Goal: Transaction & Acquisition: Purchase product/service

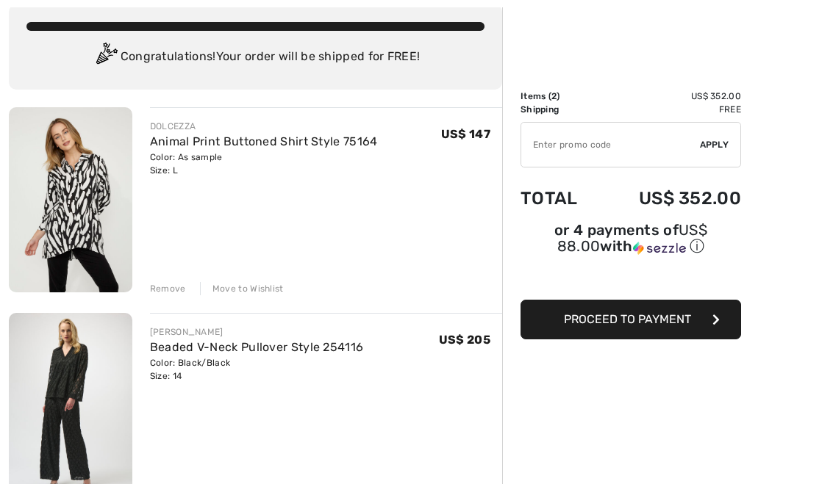
scroll to position [87, 0]
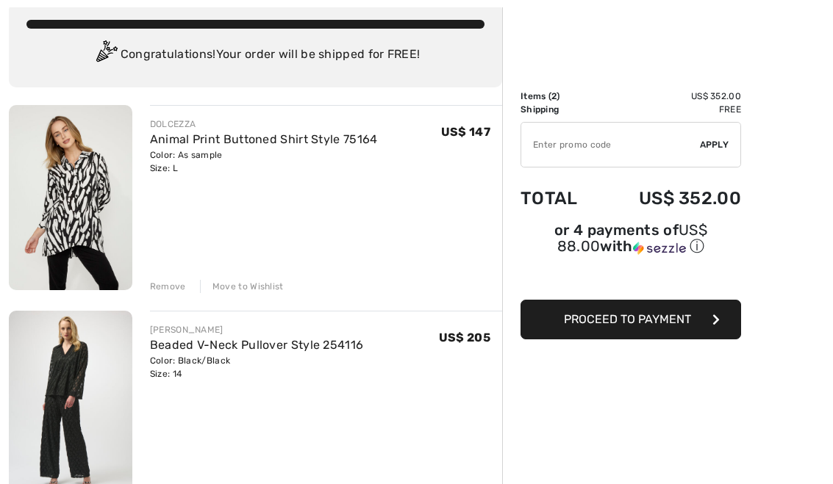
click at [254, 289] on div "Move to Wishlist" at bounding box center [242, 286] width 84 height 13
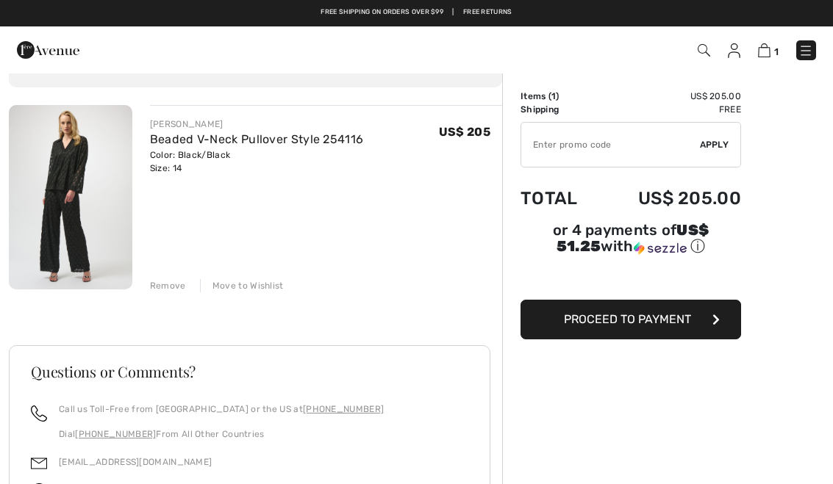
scroll to position [0, 0]
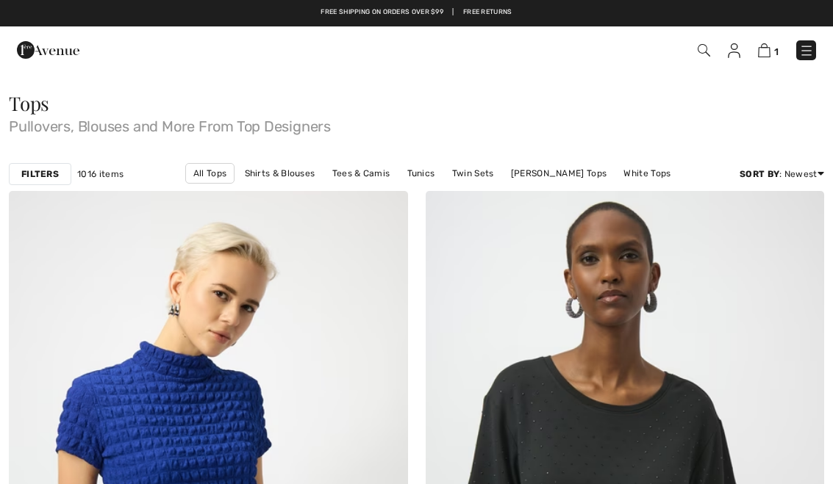
checkbox input "true"
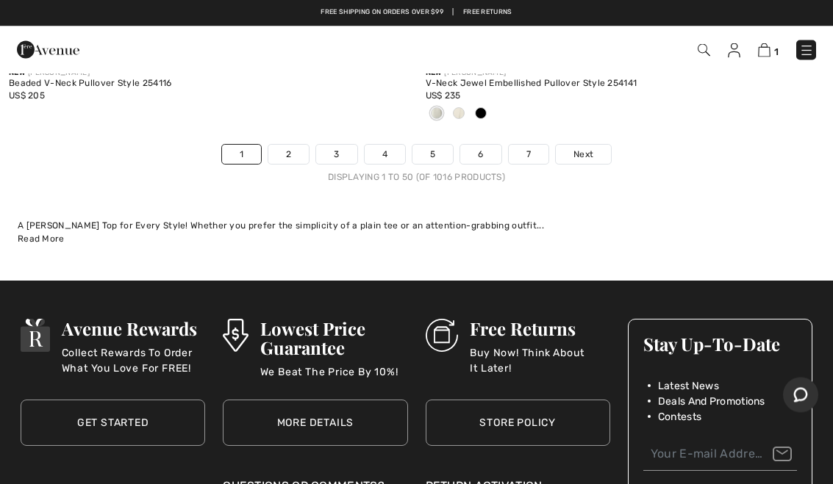
scroll to position [17045, 0]
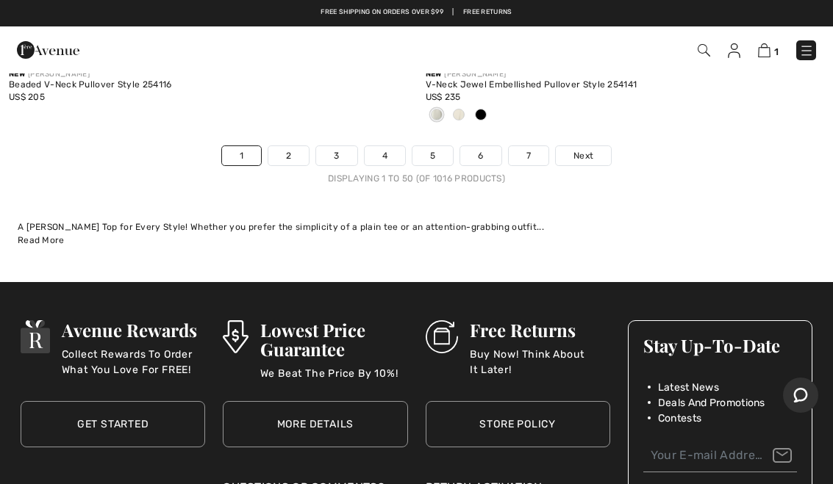
click at [600, 147] on link "Next" at bounding box center [583, 155] width 55 height 19
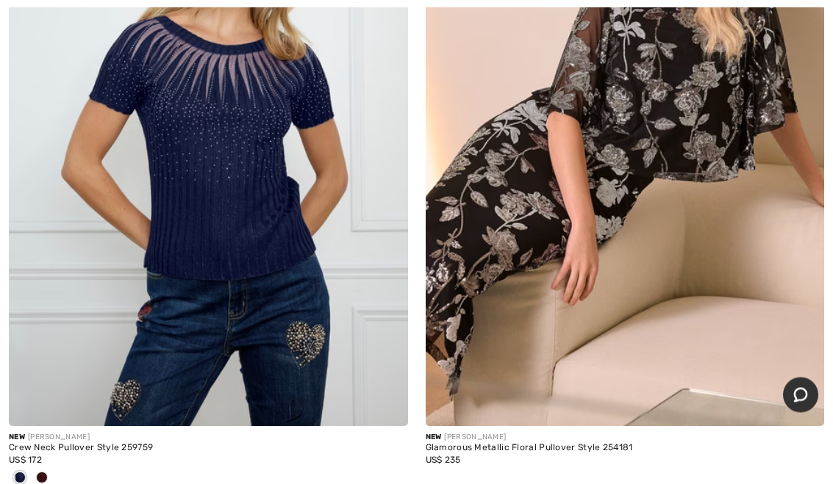
scroll to position [5184, 0]
click at [320, 280] on img at bounding box center [208, 127] width 399 height 598
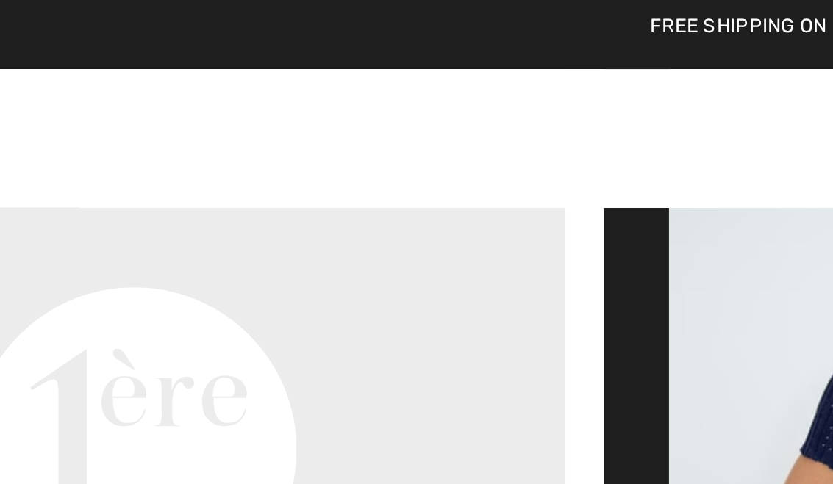
scroll to position [611, 0]
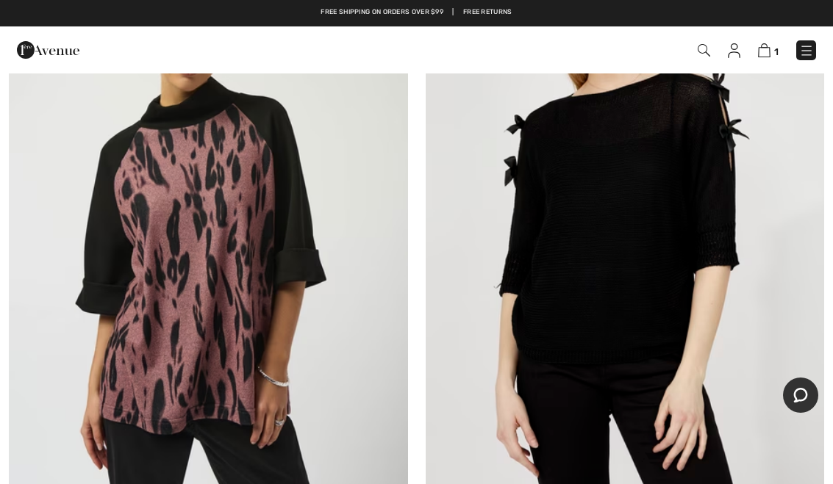
scroll to position [5766, 0]
click at [233, 279] on img at bounding box center [208, 225] width 399 height 598
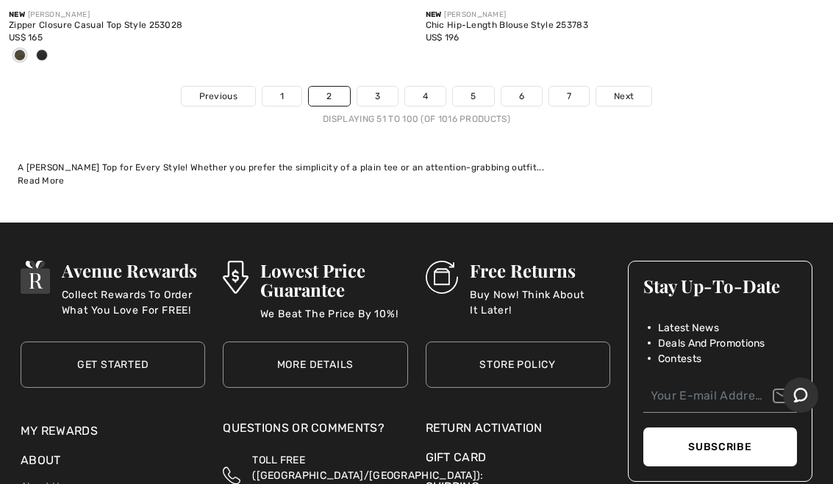
scroll to position [17376, 0]
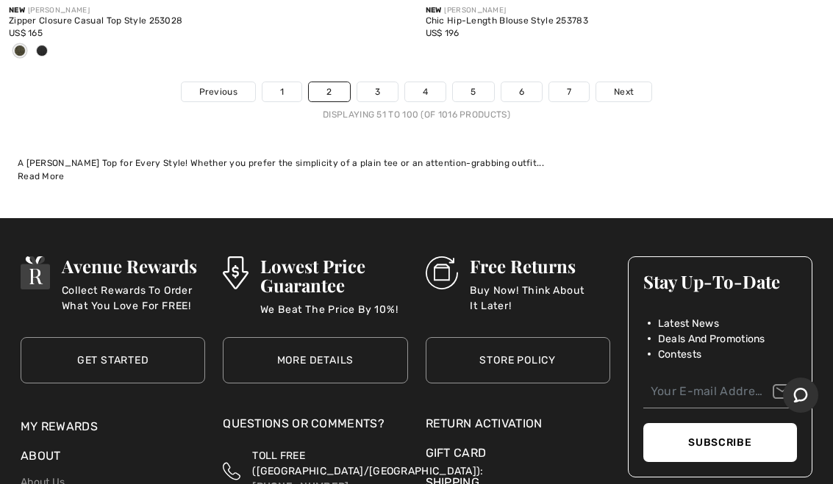
click at [629, 85] on span "Next" at bounding box center [624, 91] width 20 height 13
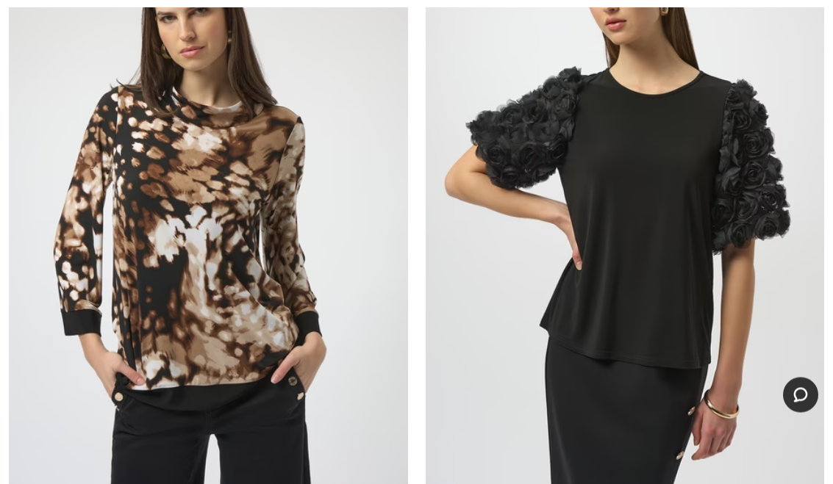
scroll to position [9876, 0]
click at [722, 287] on img at bounding box center [625, 208] width 399 height 598
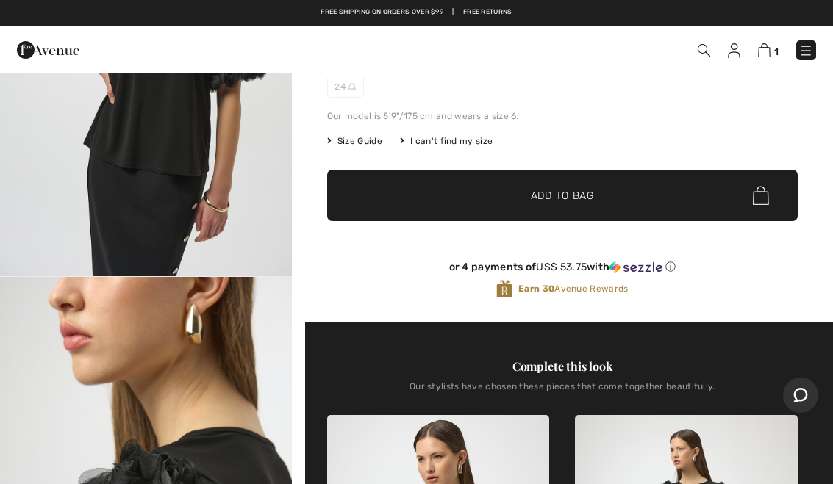
scroll to position [222, 0]
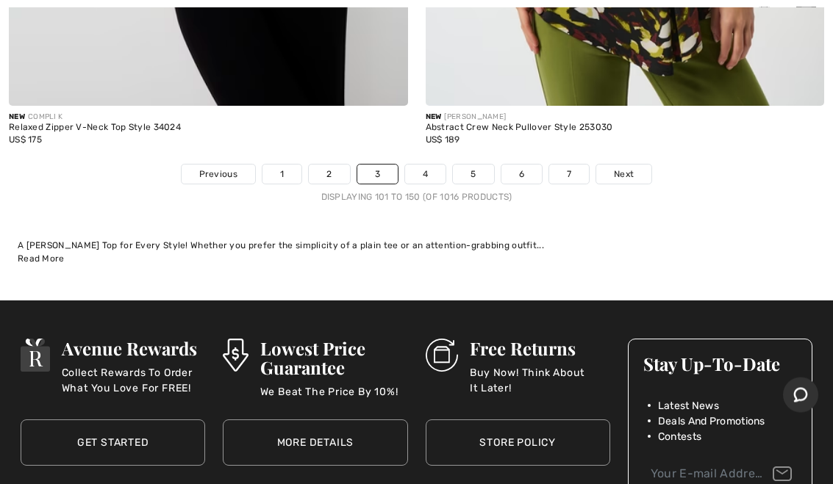
scroll to position [17179, 0]
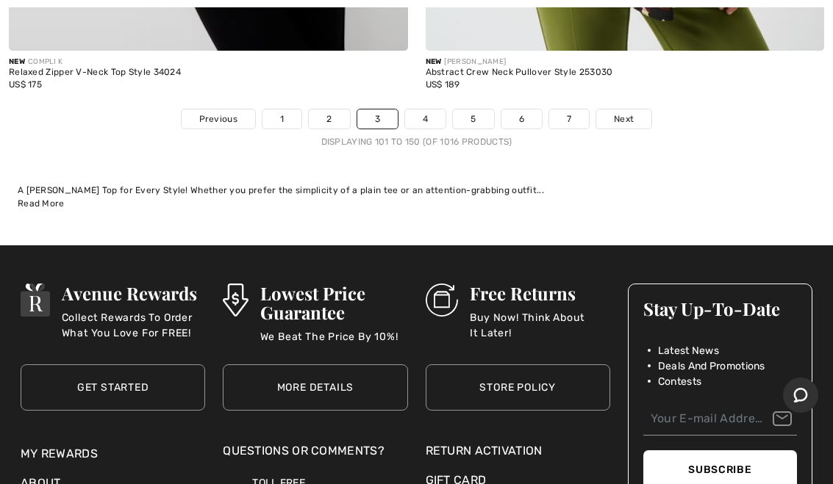
click at [634, 110] on link "Next" at bounding box center [623, 119] width 55 height 19
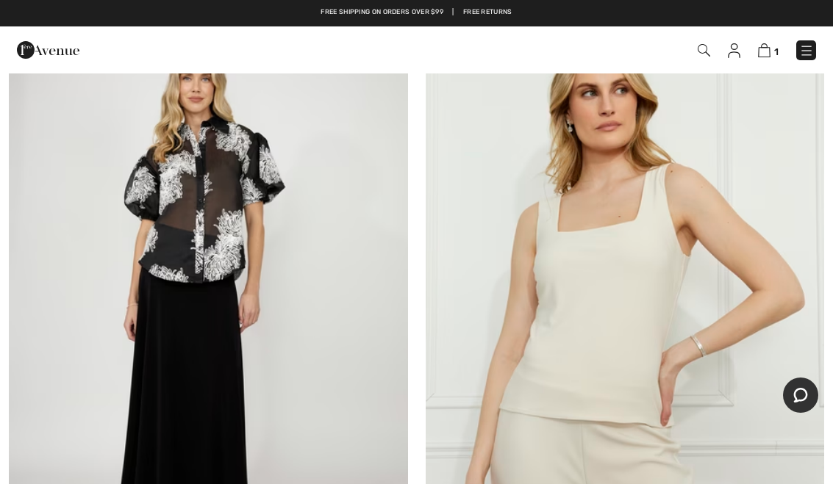
scroll to position [14682, 0]
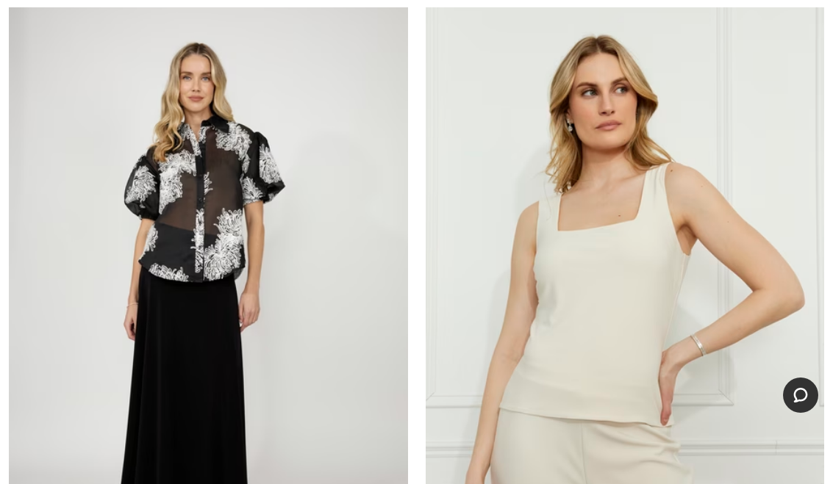
click at [222, 291] on img at bounding box center [208, 295] width 399 height 598
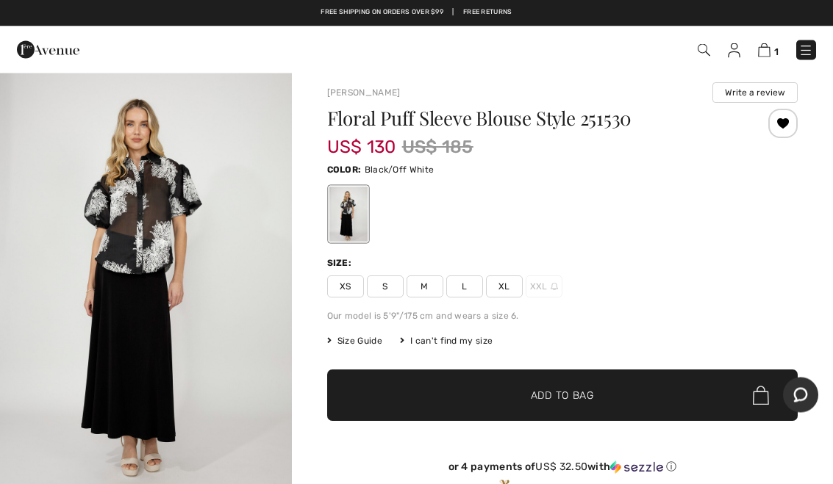
scroll to position [7, 0]
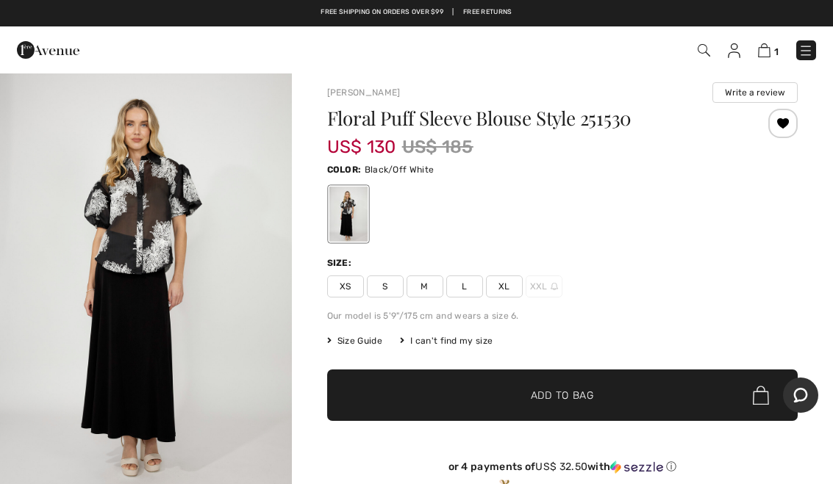
click at [752, 246] on div "Floral Puff Sleeve Blouse Style 251530 US$ 130 US$ 185 Color: Black/Off White S…" at bounding box center [562, 316] width 470 height 414
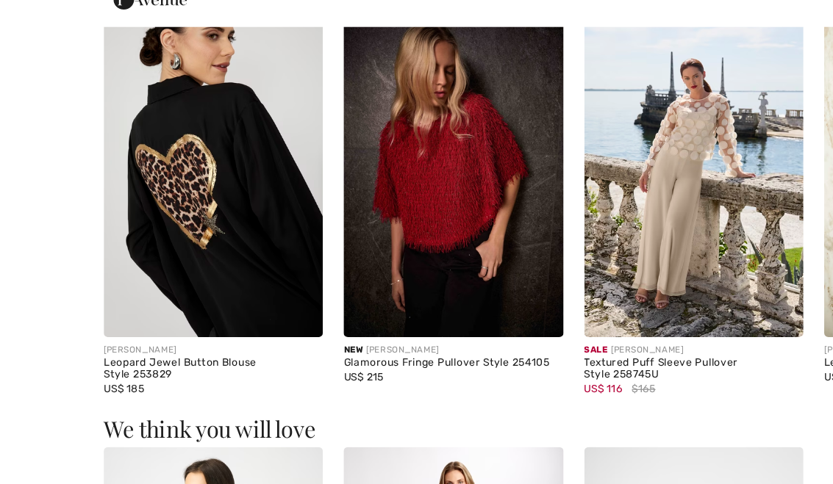
scroll to position [1383, 0]
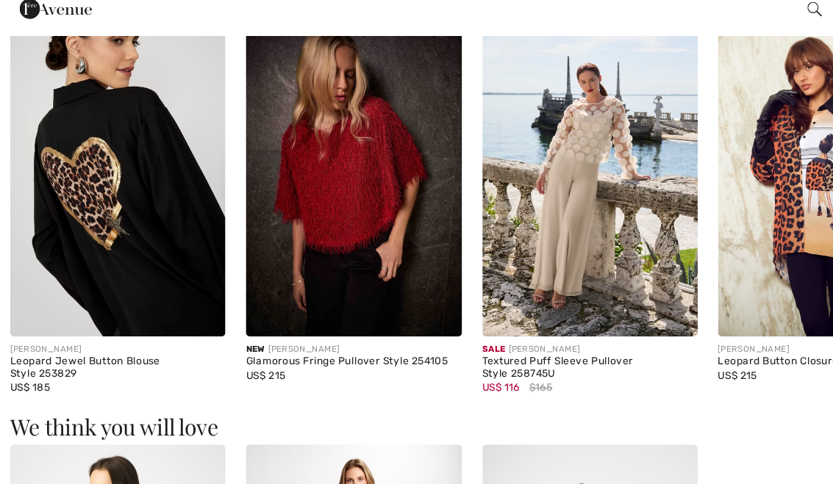
click at [398, 138] on img at bounding box center [305, 193] width 186 height 279
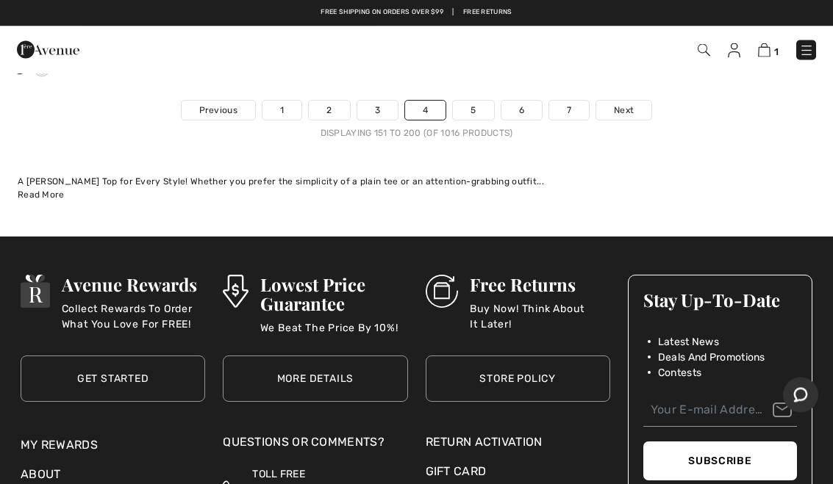
scroll to position [17358, 0]
click at [635, 101] on link "Next" at bounding box center [623, 110] width 55 height 19
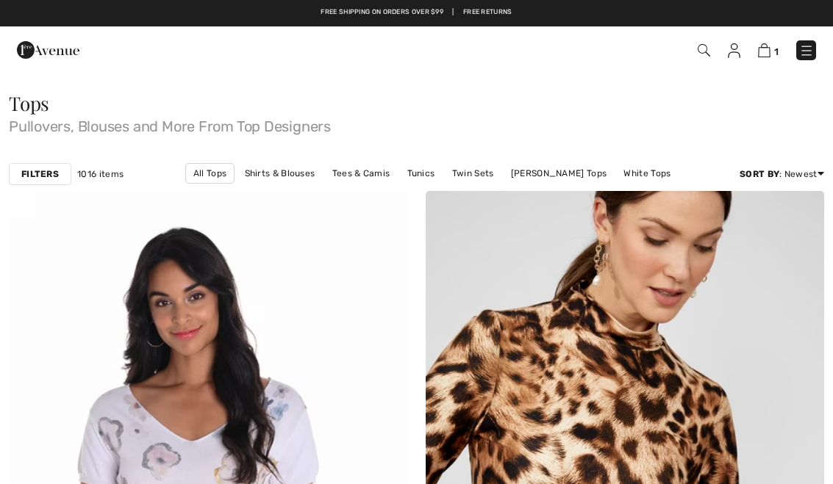
click at [710, 147] on div "Tops Pullovers, Blouses and More From Top Designers" at bounding box center [416, 125] width 833 height 63
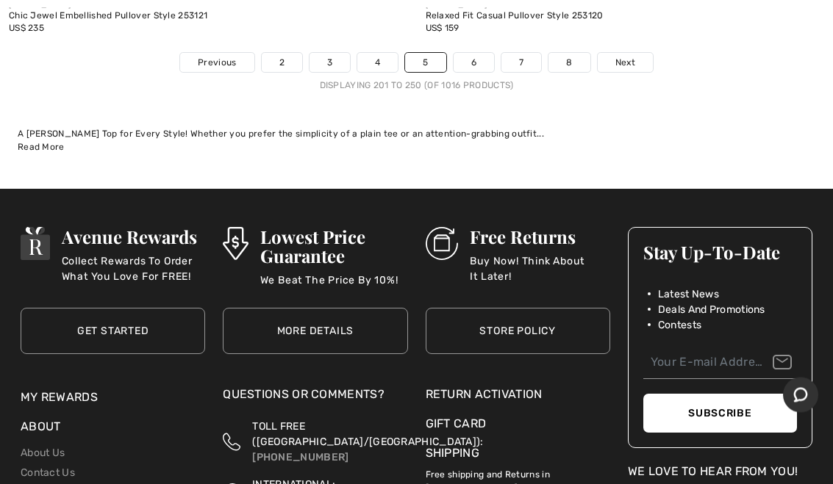
scroll to position [17187, 0]
click at [637, 53] on link "Next" at bounding box center [625, 62] width 55 height 19
click at [640, 53] on link "Next" at bounding box center [625, 62] width 55 height 19
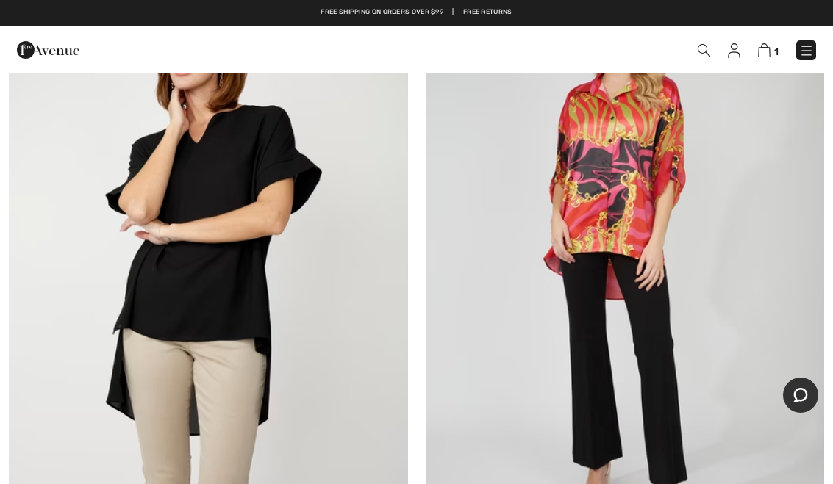
scroll to position [8438, 0]
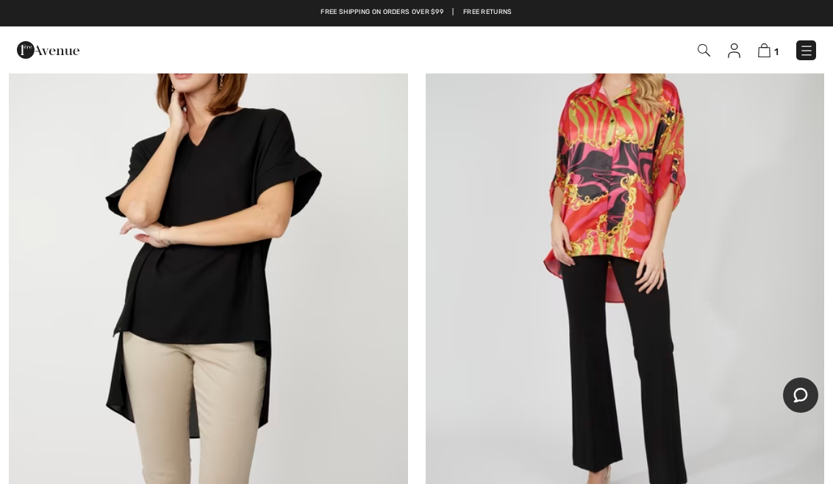
click at [681, 214] on img at bounding box center [625, 260] width 399 height 598
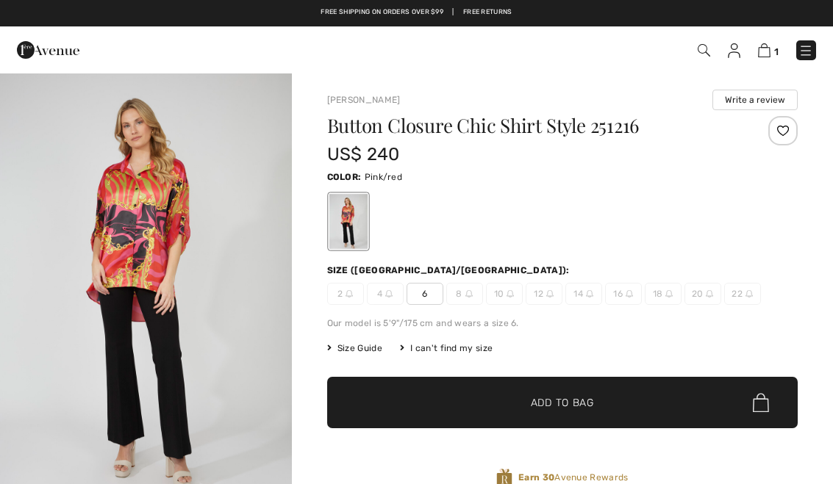
checkbox input "true"
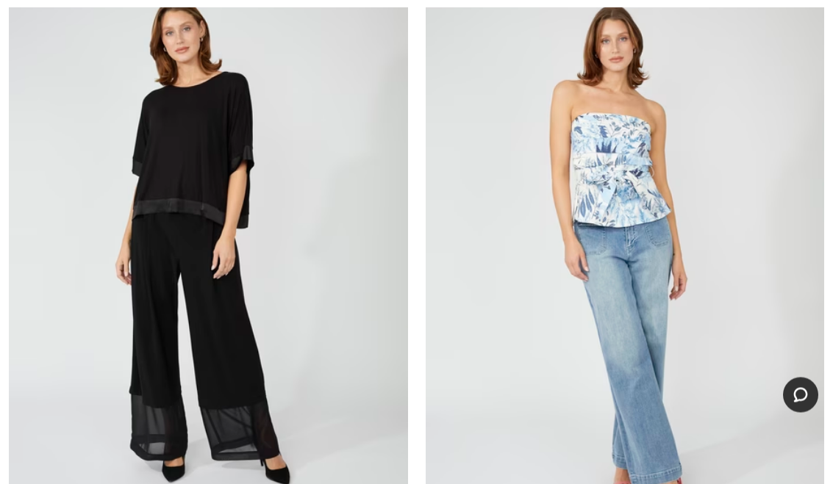
scroll to position [15238, 0]
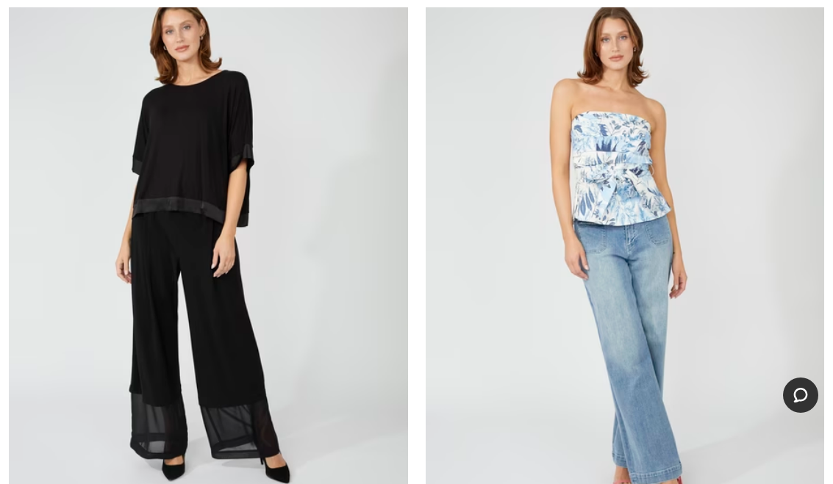
click at [215, 156] on img at bounding box center [208, 250] width 399 height 598
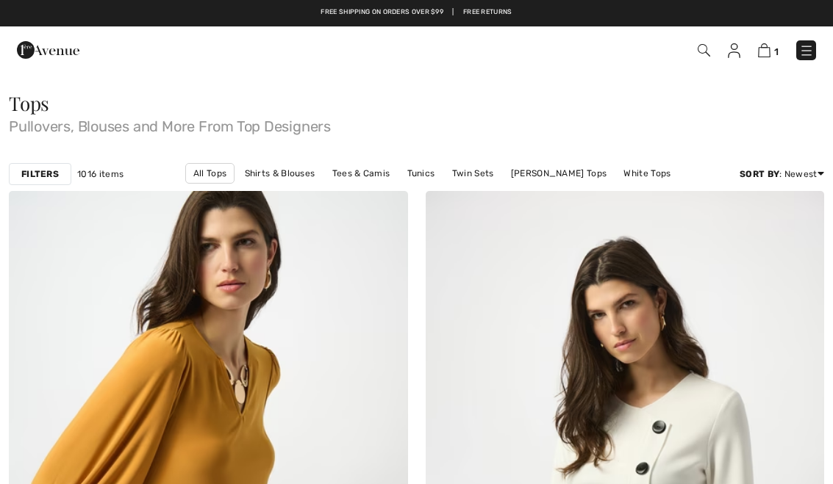
scroll to position [15265, 0]
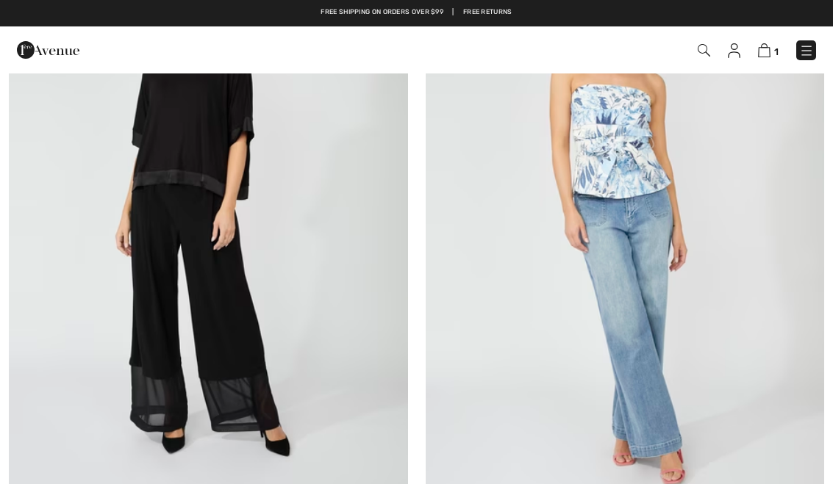
checkbox input "true"
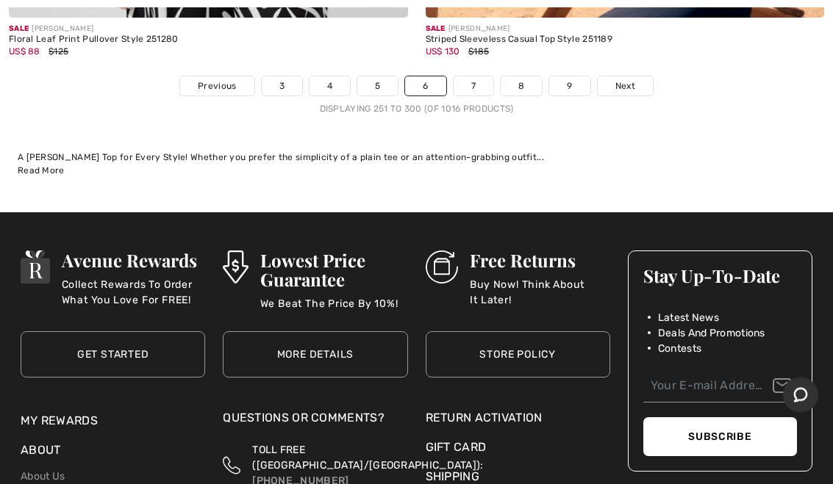
scroll to position [17212, 0]
click at [650, 76] on link "Next" at bounding box center [625, 85] width 55 height 19
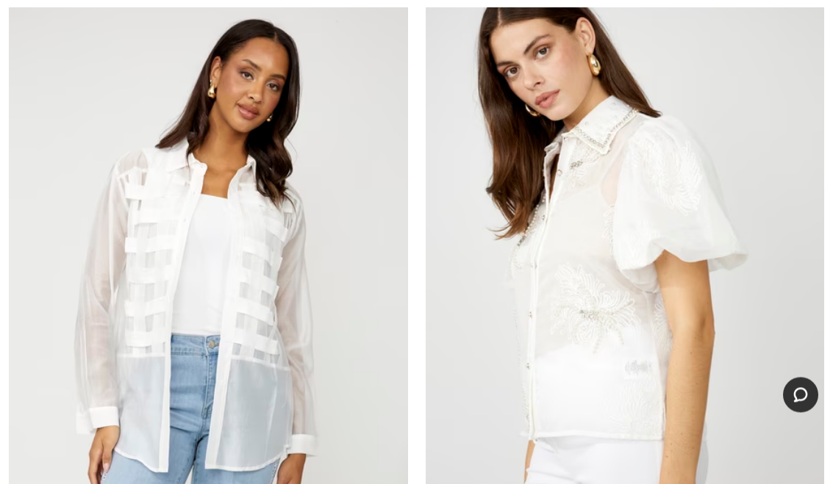
scroll to position [2825, 0]
click at [605, 218] on img at bounding box center [625, 289] width 399 height 598
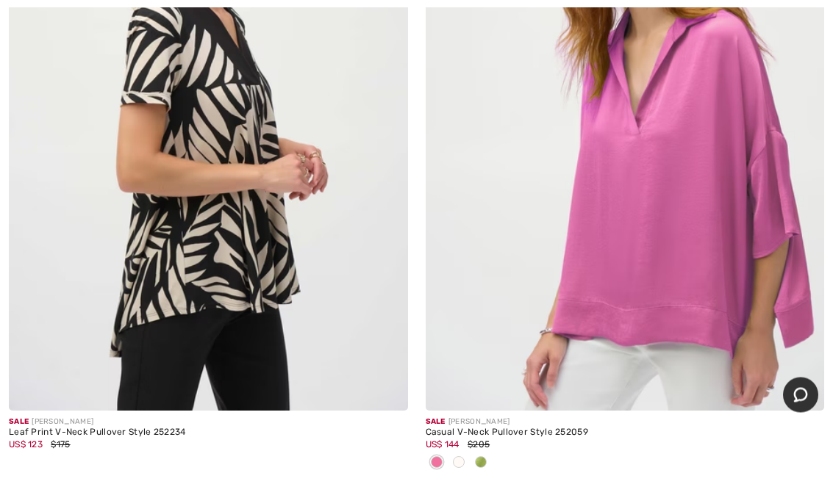
scroll to position [5102, 0]
click at [703, 187] on img at bounding box center [625, 112] width 399 height 598
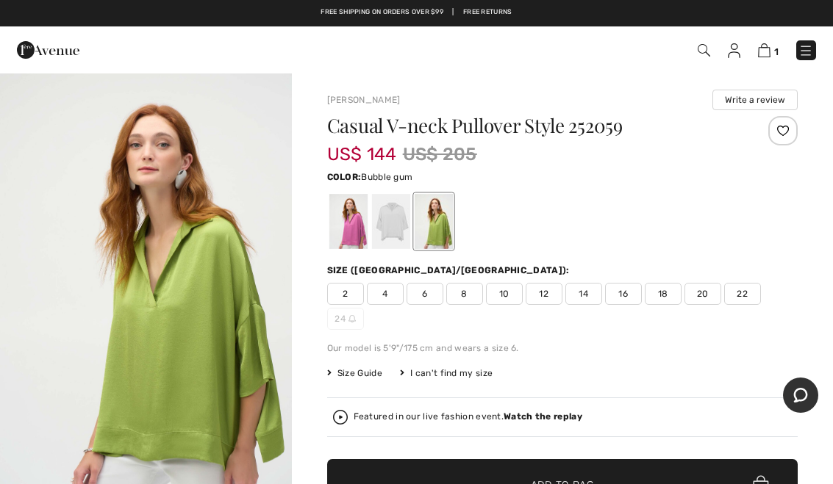
click at [363, 232] on div at bounding box center [348, 221] width 38 height 55
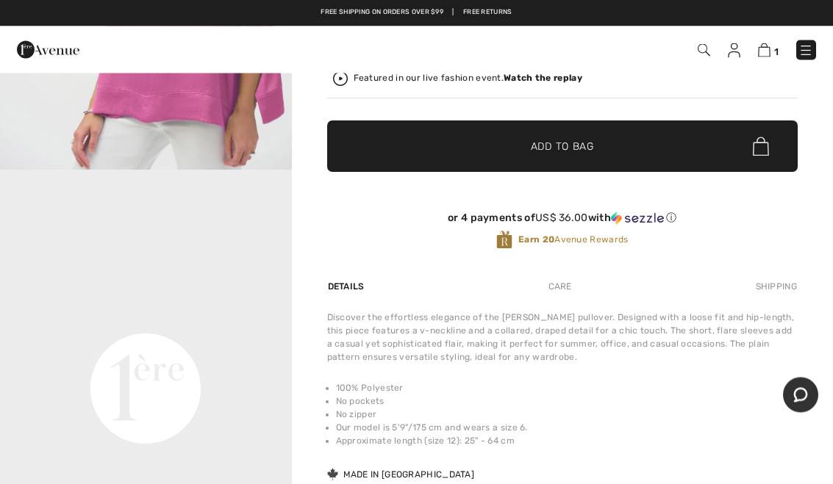
scroll to position [332, 0]
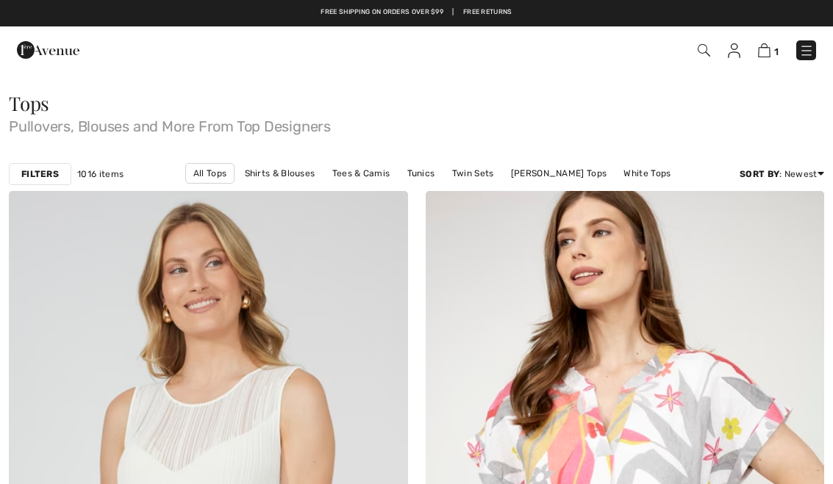
checkbox input "true"
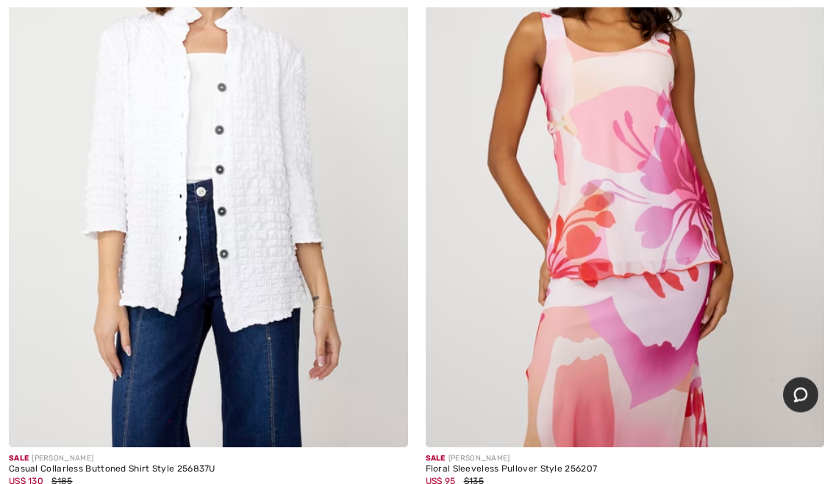
scroll to position [7106, 0]
click at [329, 257] on img at bounding box center [208, 149] width 399 height 598
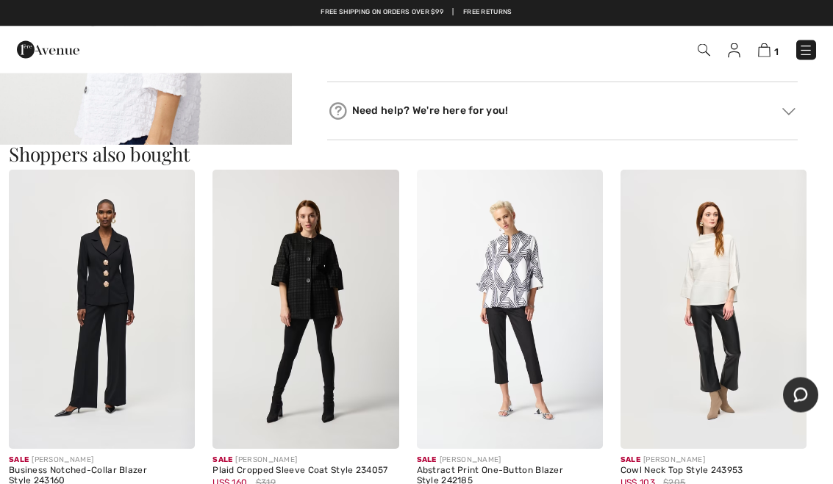
scroll to position [732, 0]
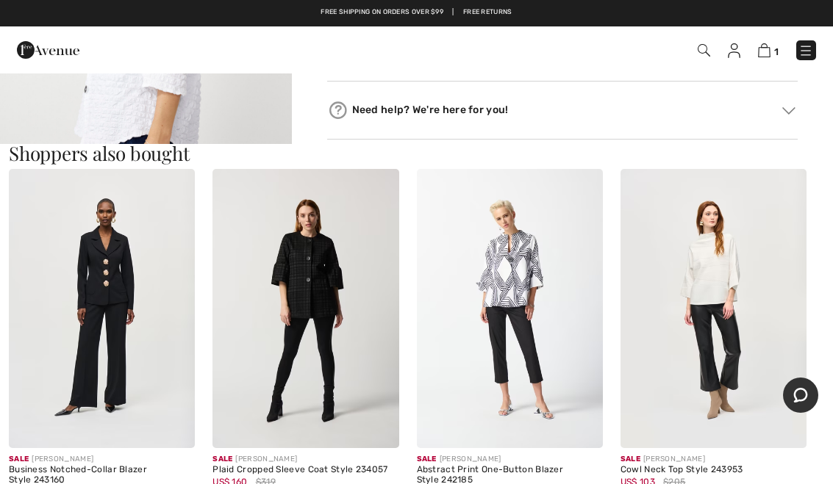
click at [534, 306] on img at bounding box center [510, 308] width 186 height 279
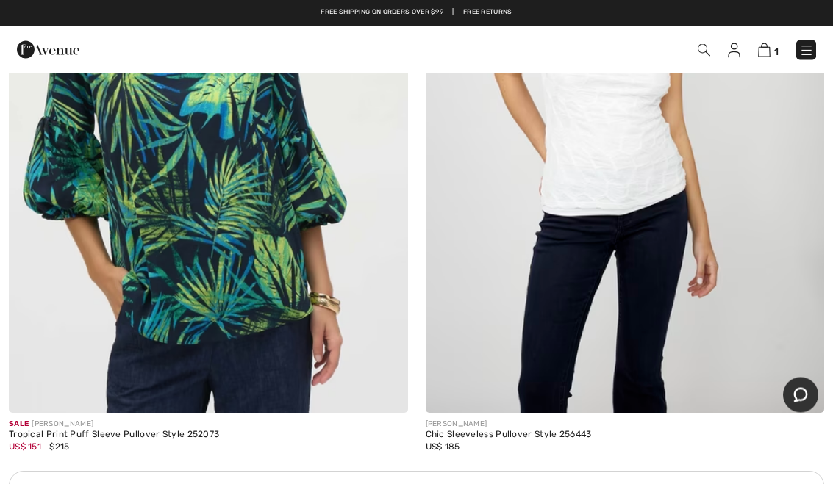
scroll to position [11971, 0]
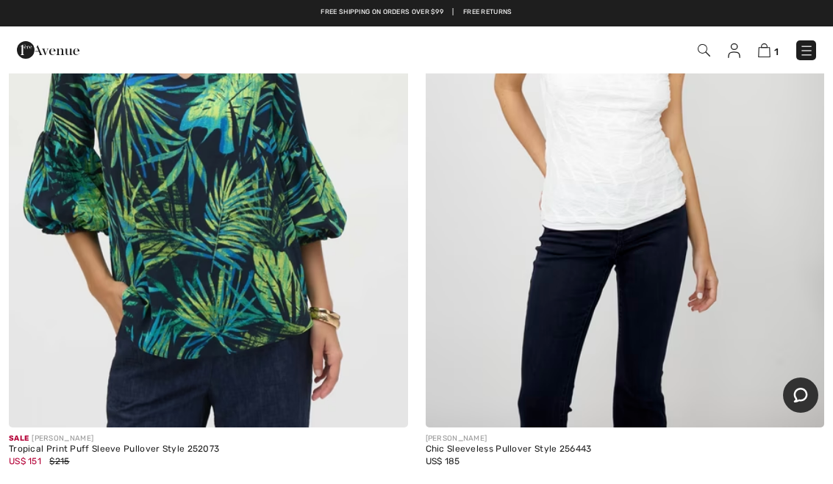
click at [199, 254] on img at bounding box center [208, 129] width 399 height 598
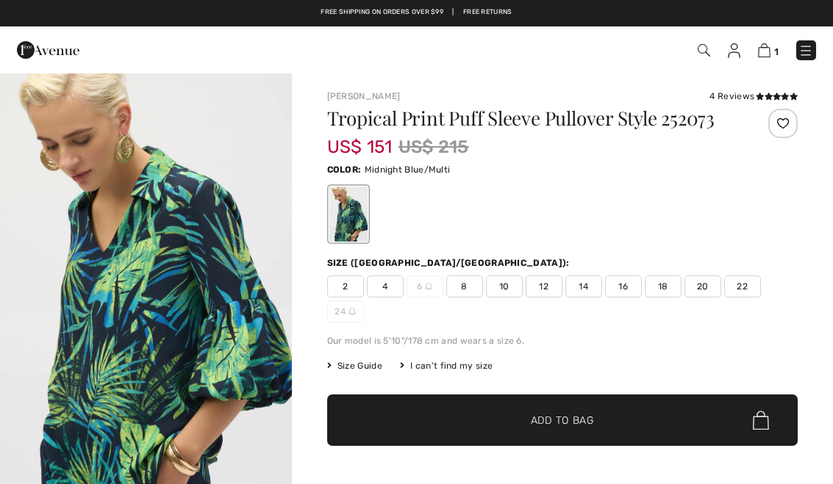
checkbox input "true"
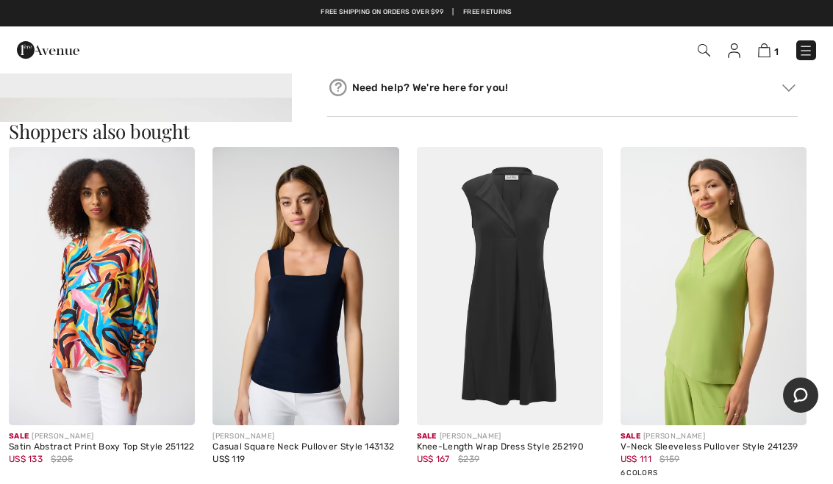
scroll to position [1289, 0]
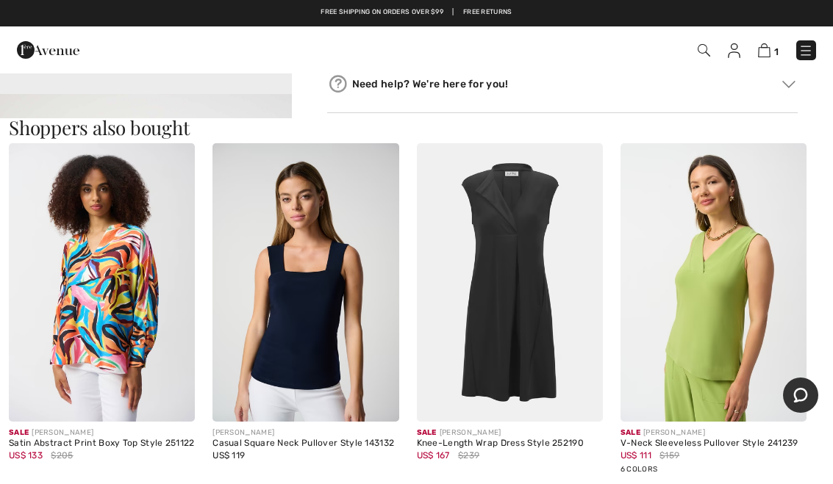
click at [112, 348] on img at bounding box center [102, 282] width 186 height 279
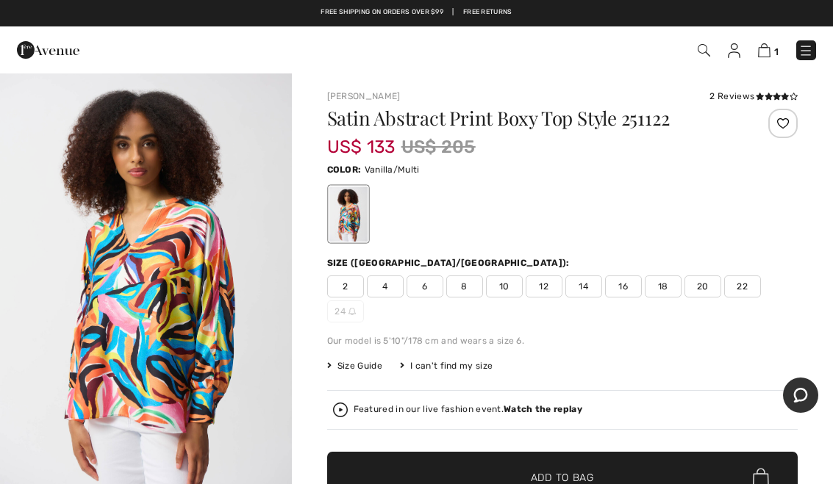
click at [552, 281] on span "12" at bounding box center [544, 287] width 37 height 22
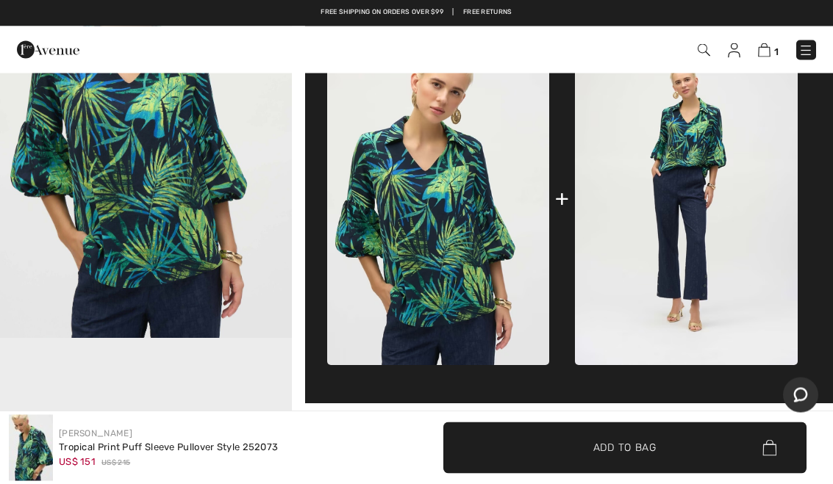
scroll to position [608, 0]
click at [704, 201] on img at bounding box center [686, 198] width 223 height 333
click at [715, 173] on img at bounding box center [686, 198] width 223 height 333
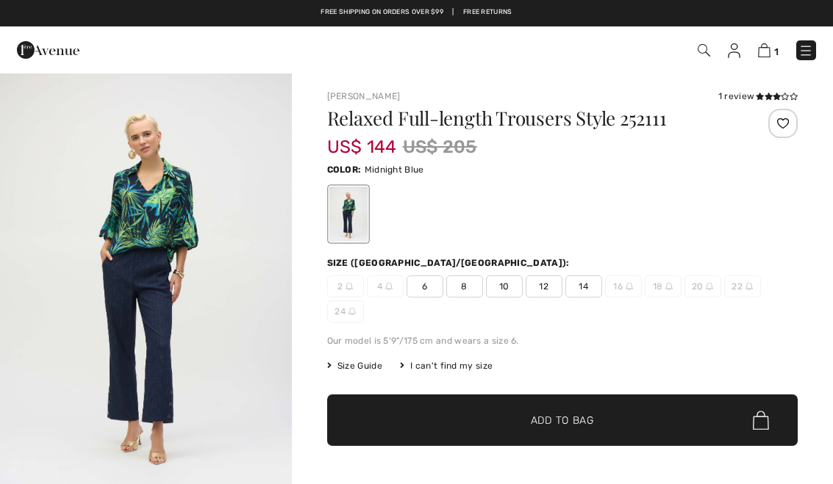
checkbox input "true"
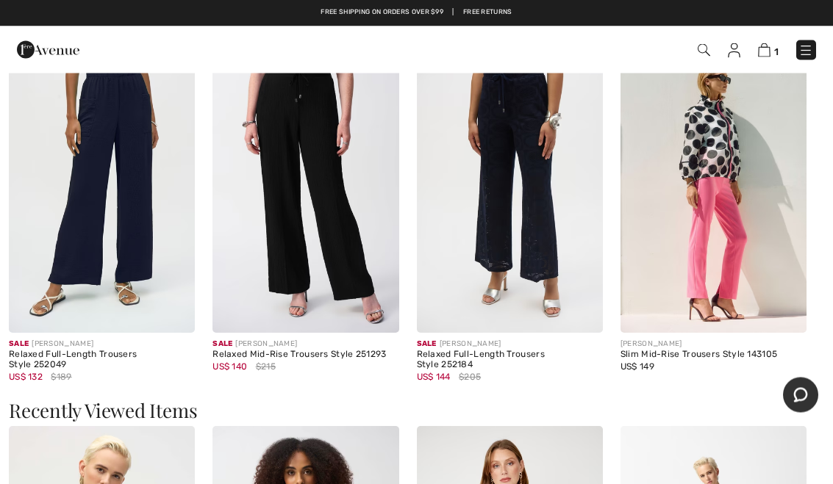
scroll to position [1770, 0]
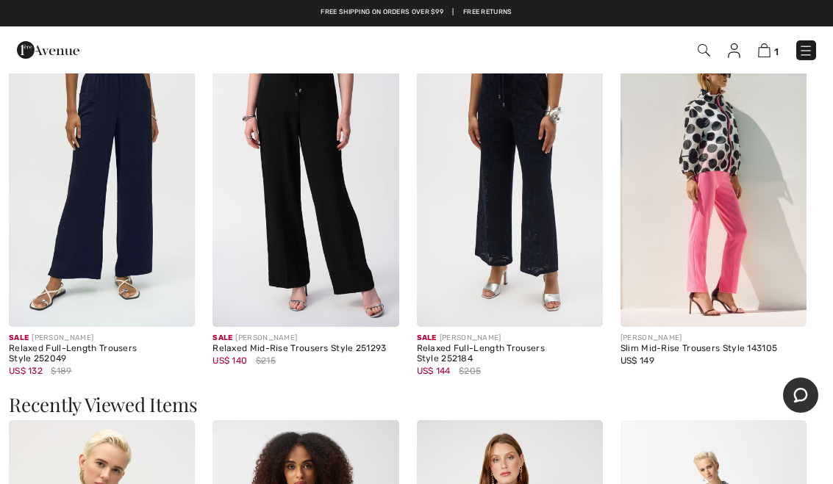
click at [749, 182] on img at bounding box center [713, 187] width 186 height 279
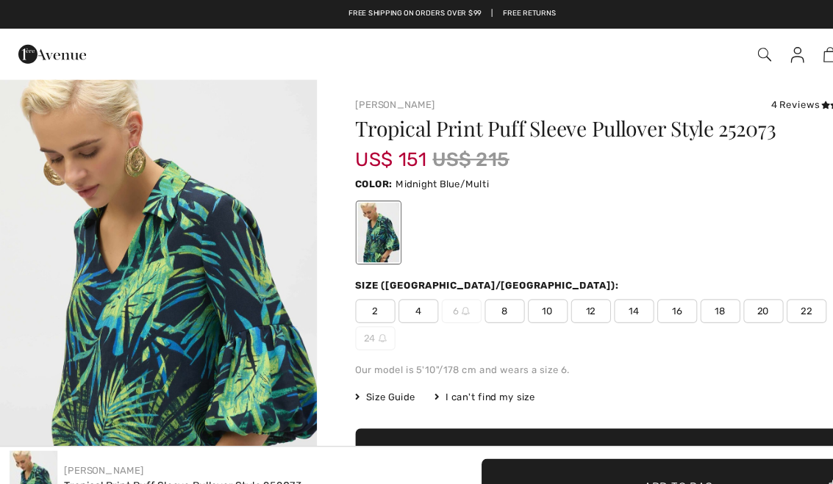
click at [590, 284] on span "14" at bounding box center [583, 287] width 37 height 22
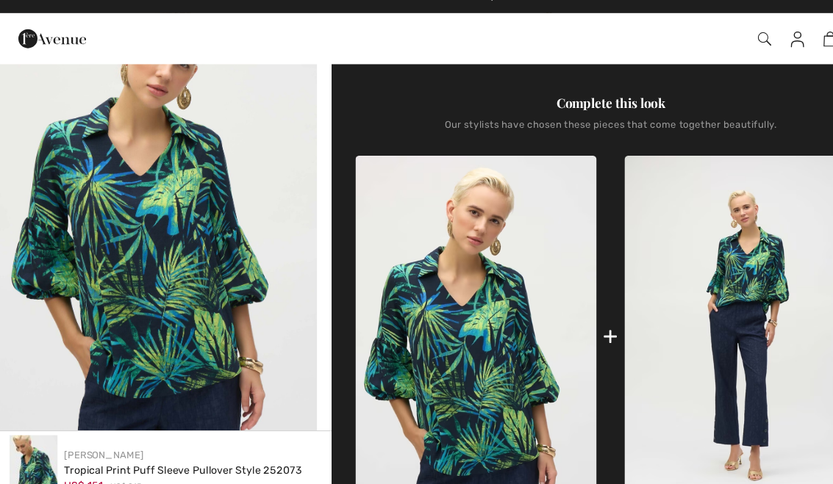
scroll to position [515, 0]
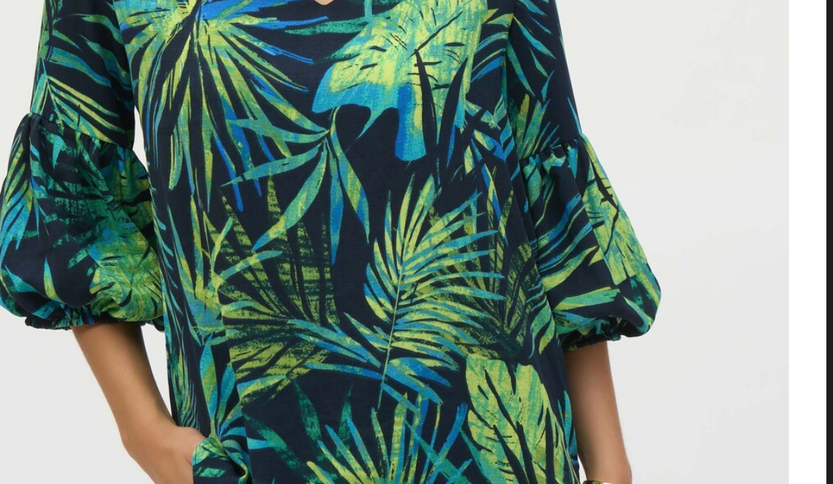
click at [168, 102] on img "2 / 5" at bounding box center [146, 212] width 292 height 437
